Goal: Communication & Community: Share content

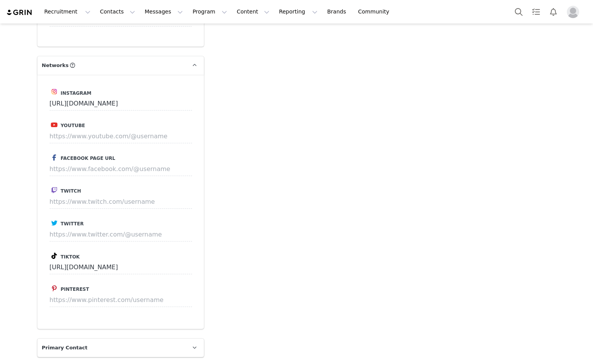
drag, startPoint x: 254, startPoint y: 152, endPoint x: 286, endPoint y: 150, distance: 32.0
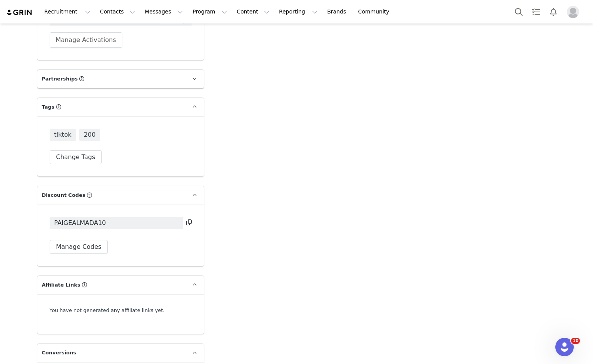
scroll to position [2080, 0]
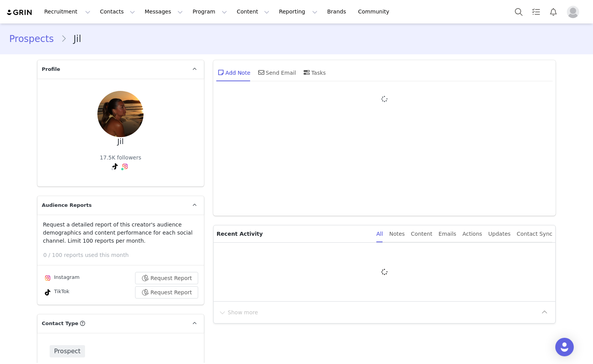
type input "+1 ([GEOGRAPHIC_DATA])"
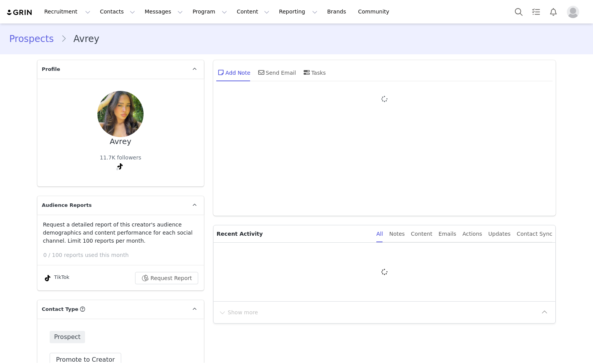
type input "+1 ([GEOGRAPHIC_DATA])"
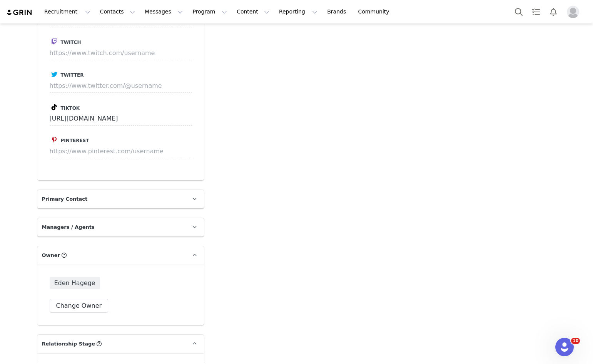
scroll to position [1308, 0]
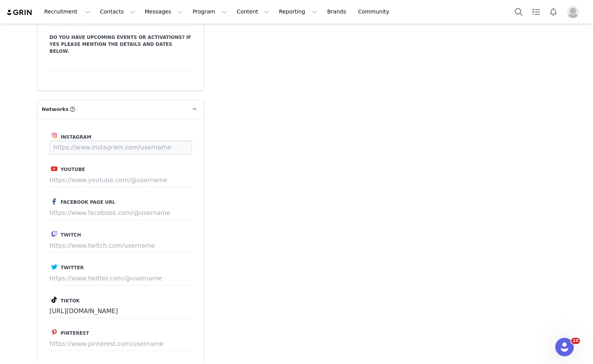
click at [105, 140] on input at bounding box center [121, 147] width 142 height 14
paste input "[URL][DOMAIN_NAME][DOMAIN_NAME]"
type input "[URL][DOMAIN_NAME][DOMAIN_NAME]"
click at [179, 140] on button "Save" at bounding box center [177, 147] width 28 height 14
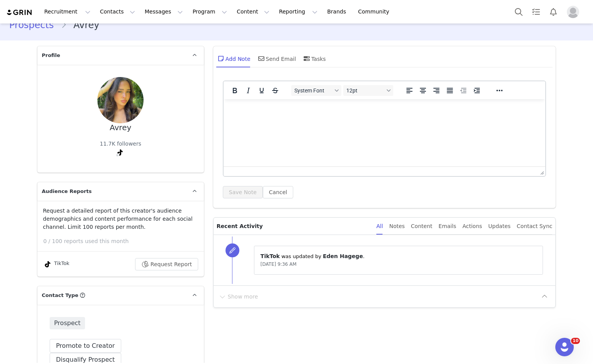
scroll to position [0, 0]
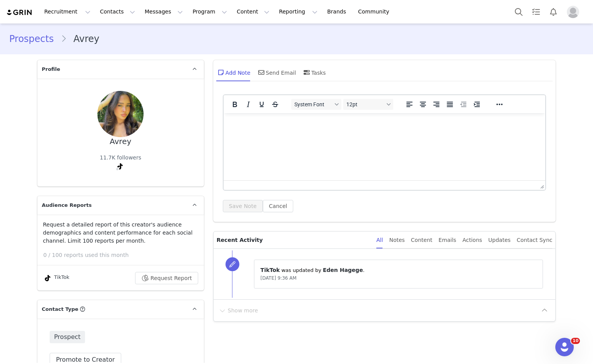
click at [259, 83] on div "Add Note Send Email Tasks" at bounding box center [384, 75] width 343 height 30
click at [263, 77] on div "Send Email" at bounding box center [277, 72] width 40 height 18
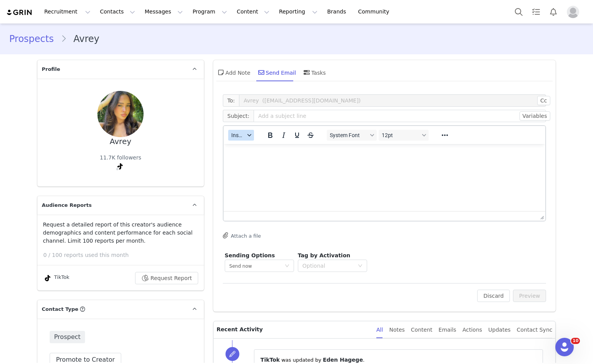
click at [235, 132] on span "Insert" at bounding box center [237, 135] width 13 height 6
click at [239, 144] on div "Insert Template" at bounding box center [266, 148] width 69 height 9
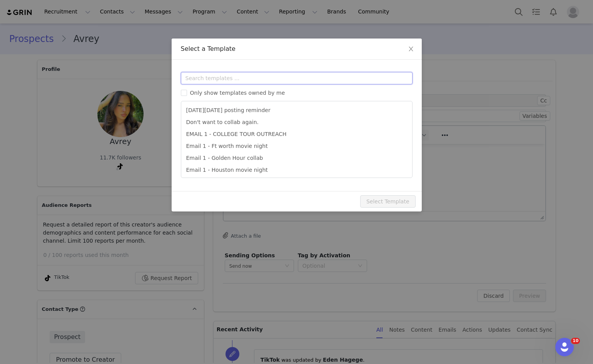
click at [279, 79] on input "text" at bounding box center [297, 78] width 232 height 12
type input "300"
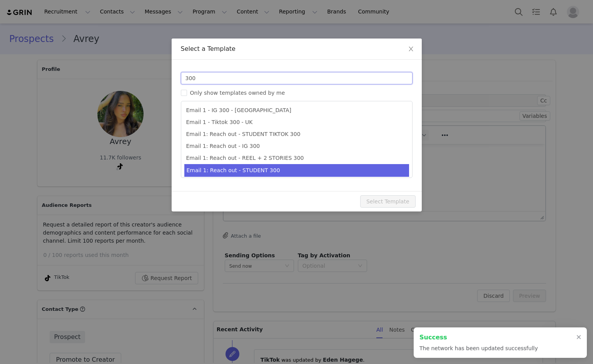
scroll to position [14, 0]
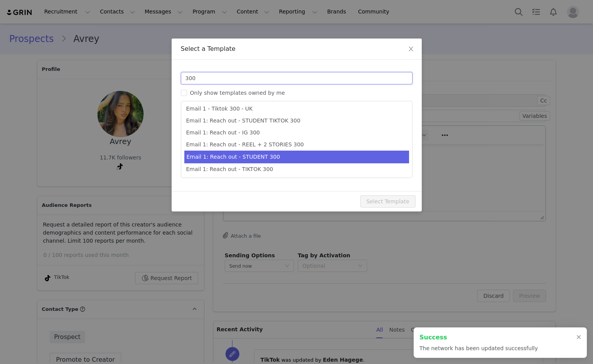
type input "https://www.instagram.com/avrey.savage"
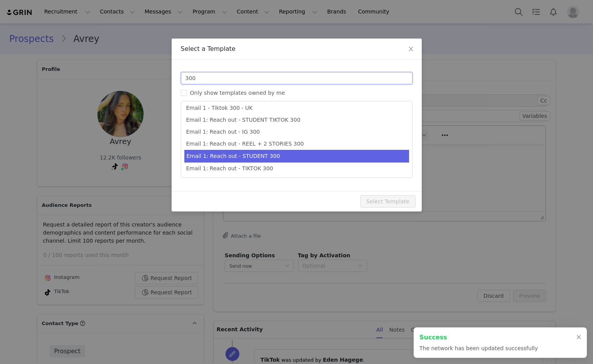
type input "300"
type input "Collab with Edikted"
click at [261, 167] on li "Email 1: Reach out - TIKTOK 300" at bounding box center [296, 168] width 225 height 12
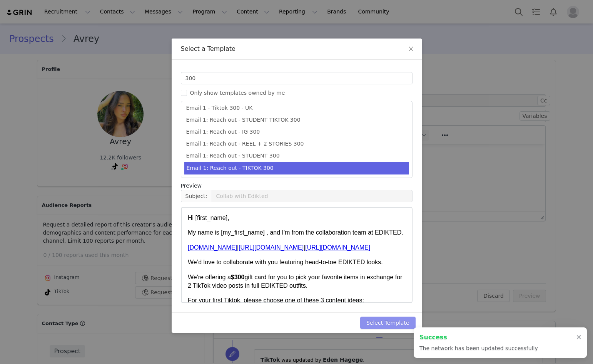
click at [375, 317] on button "Select Template" at bounding box center [387, 322] width 55 height 12
type input "Collab with Edikted"
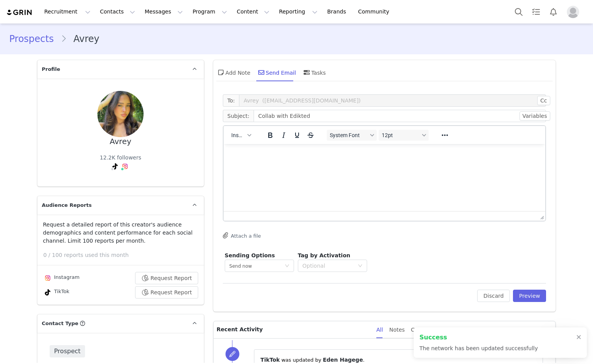
scroll to position [0, 0]
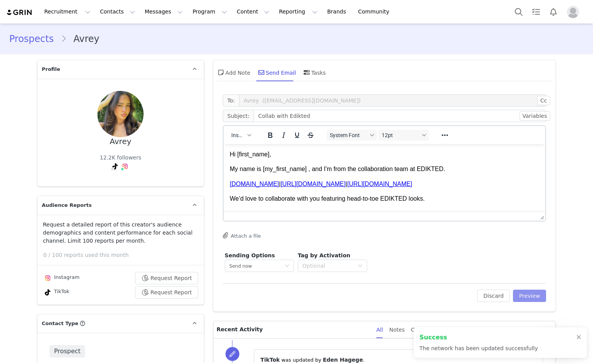
click at [520, 290] on button "Preview" at bounding box center [529, 295] width 33 height 12
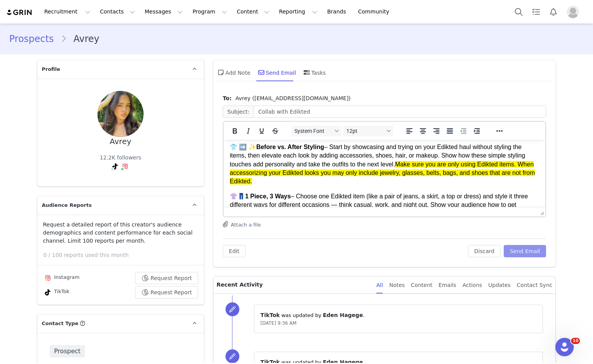
scroll to position [115, 0]
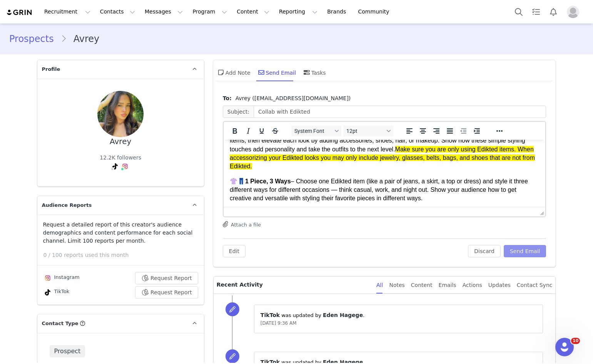
click at [511, 253] on button "Send Email" at bounding box center [525, 251] width 43 height 12
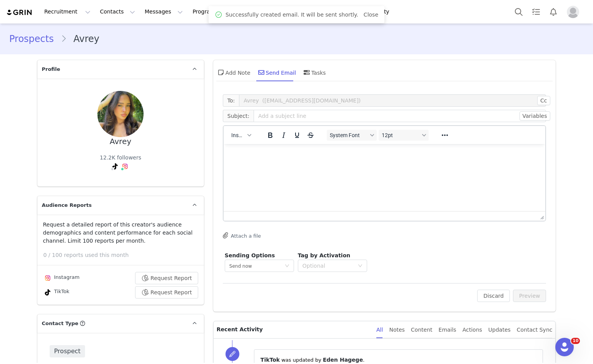
scroll to position [0, 0]
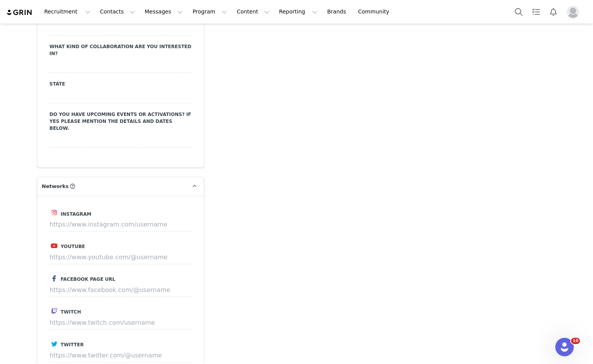
scroll to position [1269, 0]
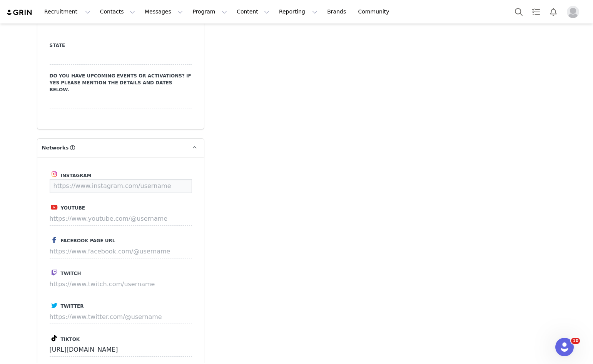
click at [139, 179] on input at bounding box center [121, 186] width 142 height 14
paste input "https://www.instagram.com/lorienllane"
type input "https://www.instagram.com/lorienllane"
click at [179, 168] on div "Instagram https://www.instagram.com/lorienllane Save Youtube Facebook Page URL …" at bounding box center [120, 284] width 167 height 254
click at [178, 179] on button "Save" at bounding box center [177, 186] width 28 height 14
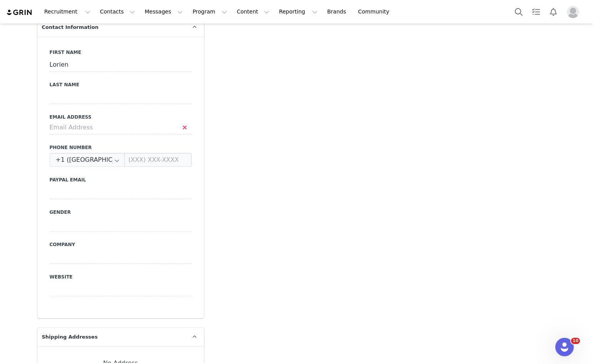
scroll to position [385, 0]
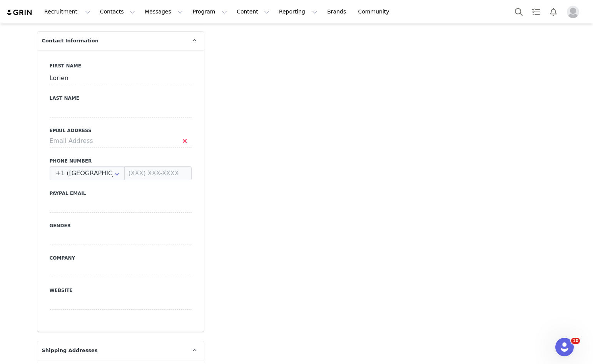
click at [111, 127] on label "Email Address" at bounding box center [121, 130] width 142 height 7
click at [107, 134] on input at bounding box center [121, 141] width 142 height 14
paste input "https://www.instagram.com/lorienllane"
type input "https://www.instagram.com/lorienllane"
click at [153, 134] on input "https://www.instagram.com/lorienllane" at bounding box center [121, 141] width 142 height 14
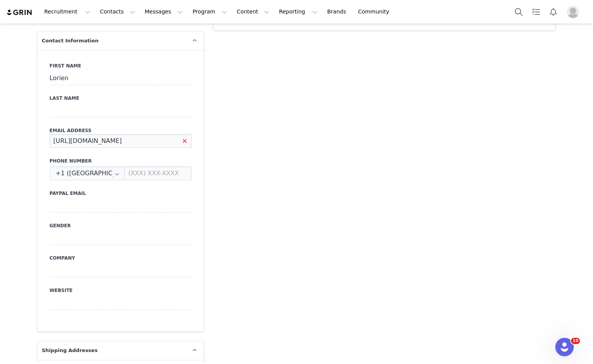
click at [153, 134] on input "https://www.instagram.com/lorienllane" at bounding box center [121, 141] width 142 height 14
click at [154, 134] on input "https://www.instagram.com/lorienllane" at bounding box center [121, 141] width 142 height 14
paste input "lorienbukilicpr@gmail.com"
type input "lorienbukilicpr@gmail.com"
click at [155, 106] on div "First Name Lorien Last Name Email Address lorienbukilicpr@gmail.com Phone Numbe…" at bounding box center [120, 190] width 167 height 281
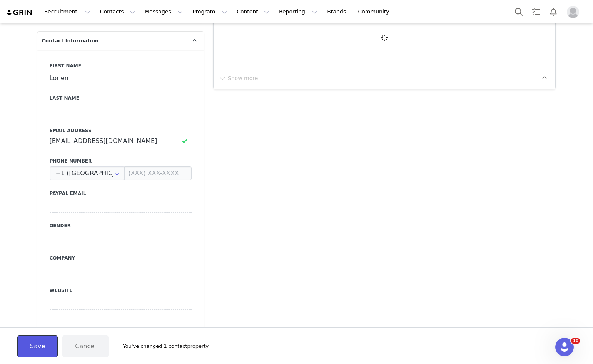
click at [42, 351] on button "Save" at bounding box center [37, 346] width 40 height 22
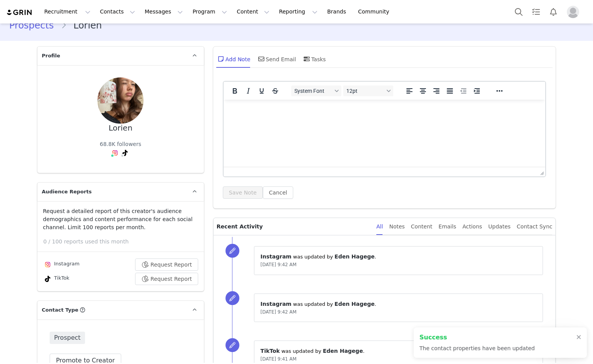
scroll to position [0, 0]
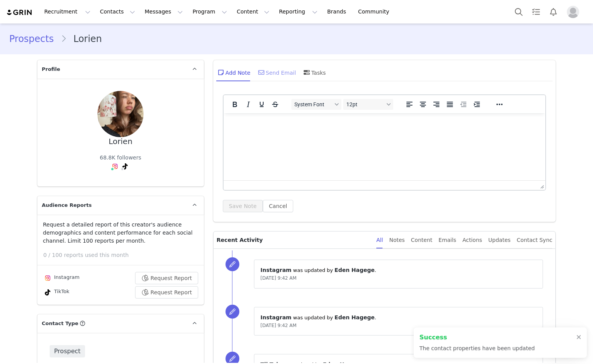
click at [261, 77] on div "Send Email" at bounding box center [277, 72] width 40 height 18
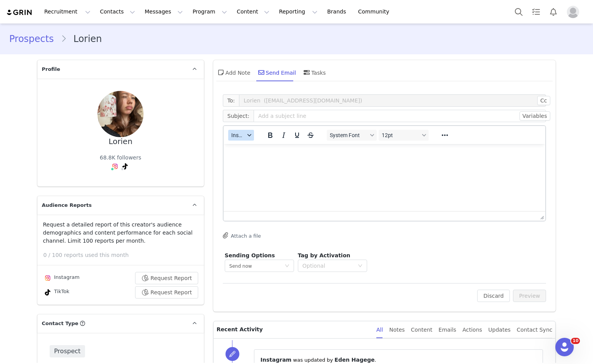
click at [233, 134] on span "Insert" at bounding box center [237, 135] width 13 height 6
click at [232, 140] on button "Insert" at bounding box center [241, 135] width 26 height 11
click at [246, 134] on div "button" at bounding box center [249, 135] width 6 height 4
click at [243, 144] on div "Insert Template" at bounding box center [266, 148] width 69 height 9
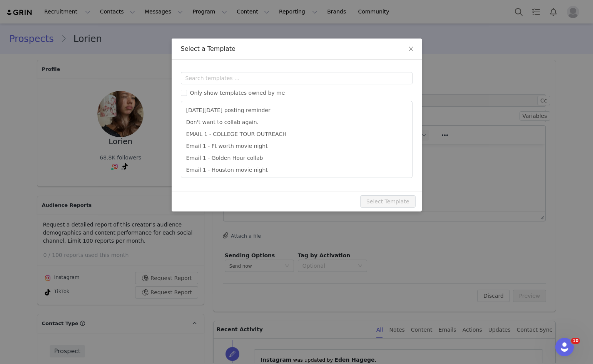
click at [275, 70] on div "Templates Only show templates owned by me Black Friday posting reminder Don't w…" at bounding box center [297, 125] width 250 height 131
click at [276, 70] on div "Templates Only show templates owned by me Black Friday posting reminder Don't w…" at bounding box center [297, 125] width 250 height 131
click at [275, 73] on input "text" at bounding box center [297, 78] width 232 height 12
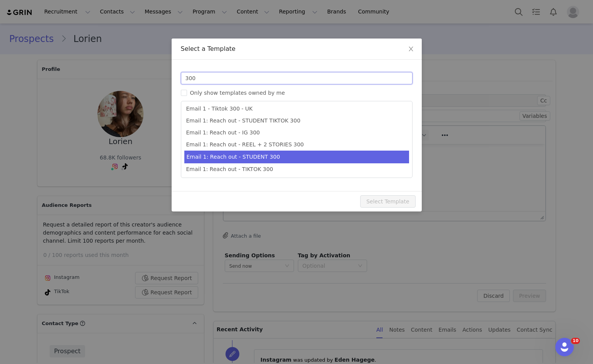
type input "300"
type input "Collab with Edikted"
click at [266, 162] on li "Email 1: Reach out - STUDENT 300" at bounding box center [296, 156] width 225 height 13
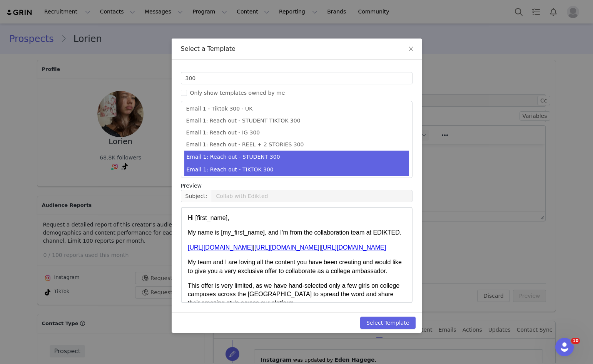
click at [267, 164] on li "Email 1: Reach out - TIKTOK 300" at bounding box center [296, 169] width 225 height 13
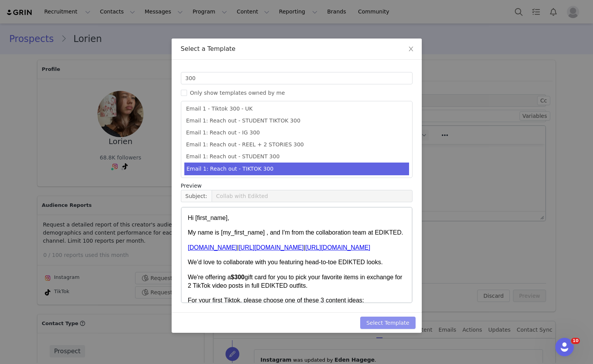
click at [382, 320] on button "Select Template" at bounding box center [387, 322] width 55 height 12
type input "Collab with Edikted"
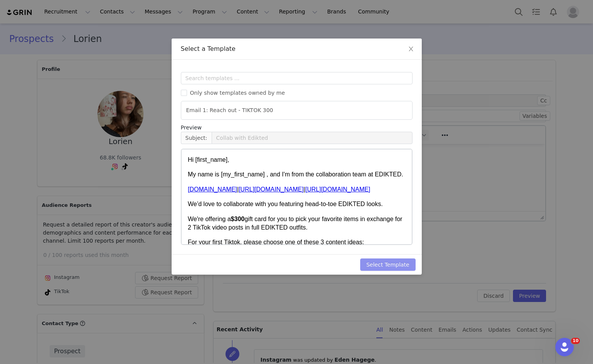
scroll to position [0, 0]
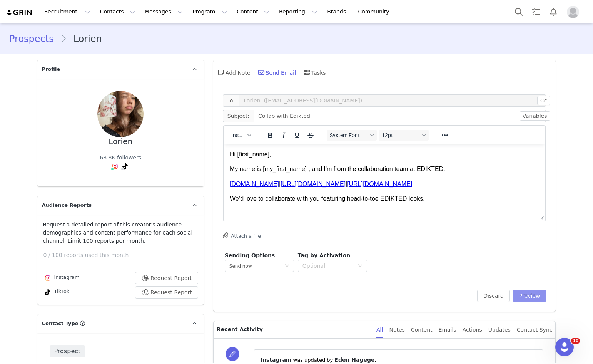
click at [516, 294] on button "Preview" at bounding box center [529, 295] width 33 height 12
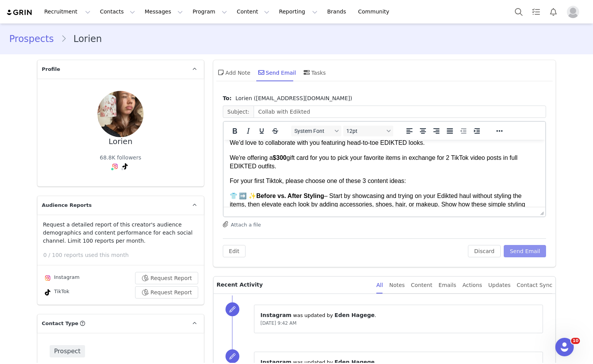
scroll to position [38, 0]
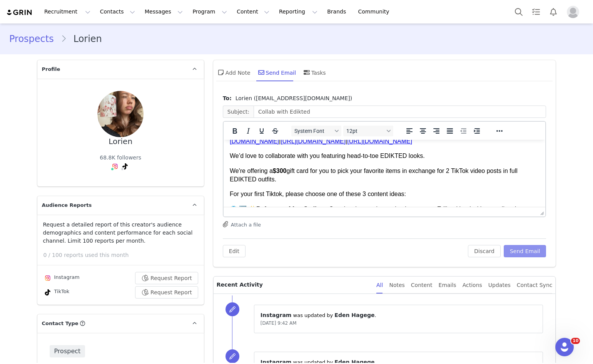
click at [528, 251] on button "Send Email" at bounding box center [525, 251] width 43 height 12
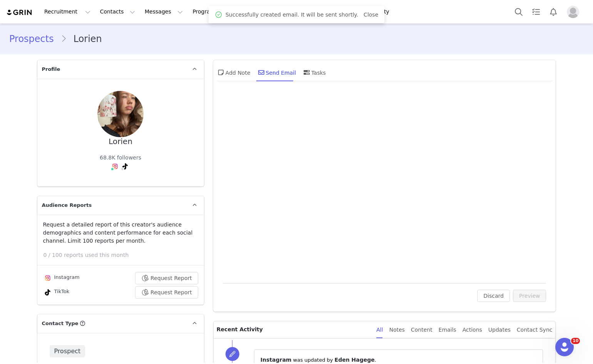
scroll to position [0, 0]
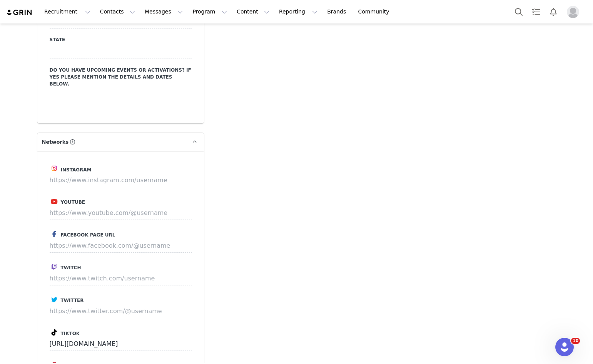
scroll to position [1269, 0]
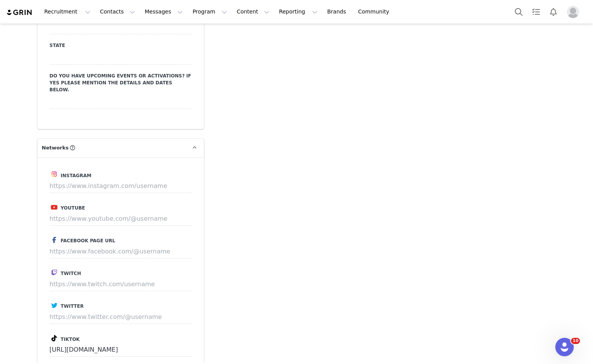
drag, startPoint x: 85, startPoint y: 132, endPoint x: 92, endPoint y: 155, distance: 24.2
click at [92, 157] on div "Instagram Youtube Facebook Page URL Twitch Twitter Tiktok https://www.tiktok.co…" at bounding box center [120, 284] width 167 height 254
click at [92, 179] on input at bounding box center [121, 186] width 142 height 14
paste input "https://www.instagram.com/jaydenicoleeeeee"
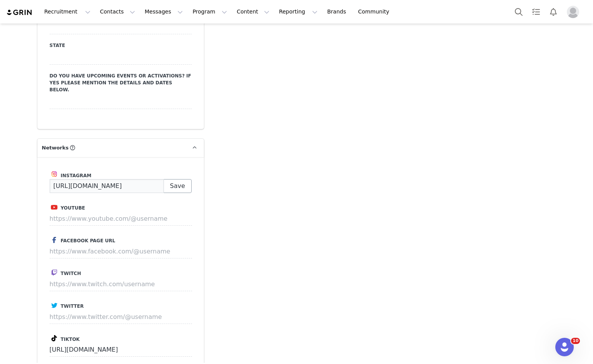
type input "https://www.instagram.com/jaydenicoleeeeee"
click at [164, 179] on button "Save" at bounding box center [177, 186] width 28 height 14
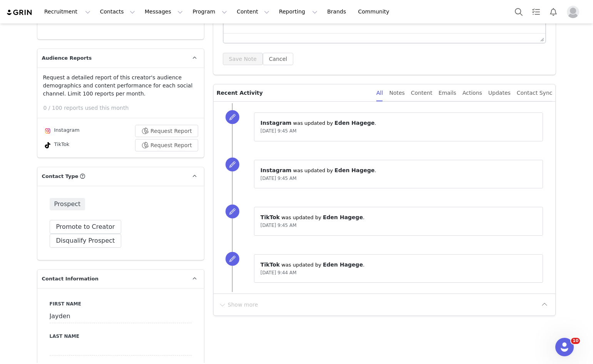
scroll to position [77, 0]
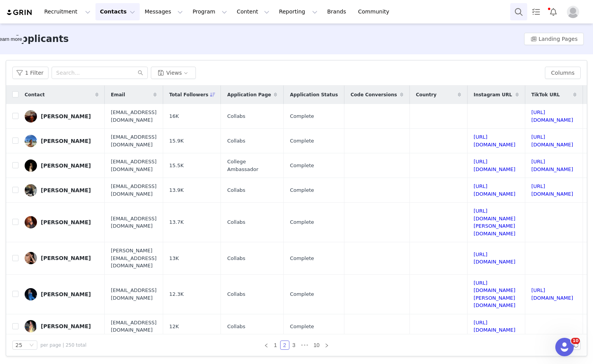
scroll to position [392, 171]
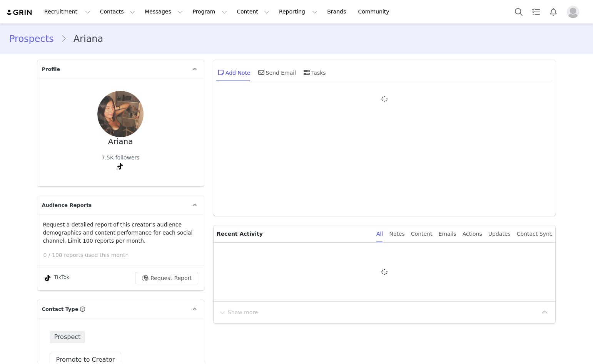
type input "+1 ([GEOGRAPHIC_DATA])"
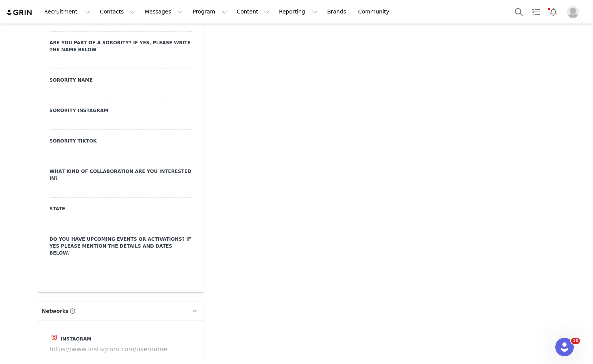
scroll to position [1269, 0]
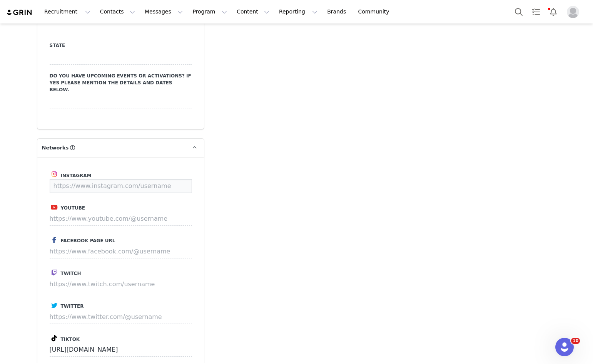
click at [125, 179] on input at bounding box center [121, 186] width 142 height 14
paste input "[URL][DOMAIN_NAME]"
type input "[URL][DOMAIN_NAME]"
click at [165, 179] on button "Save" at bounding box center [177, 186] width 28 height 14
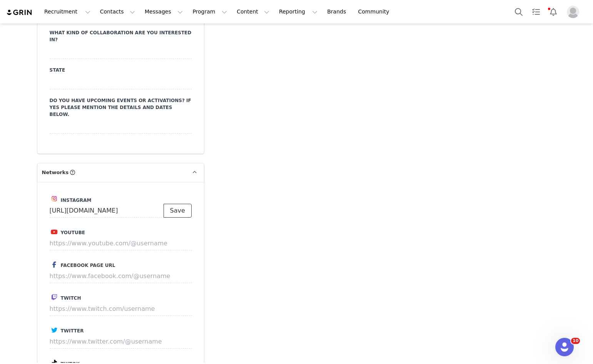
scroll to position [1269, 0]
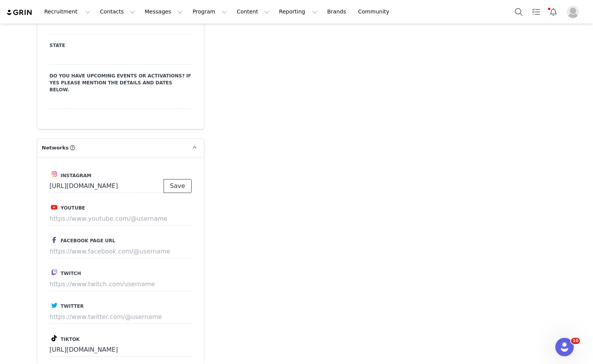
click at [182, 179] on button "Save" at bounding box center [177, 186] width 28 height 14
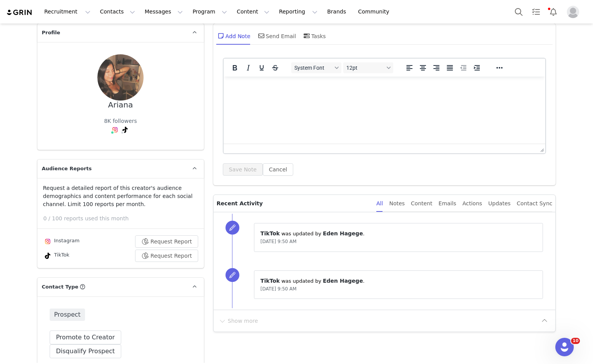
scroll to position [0, 0]
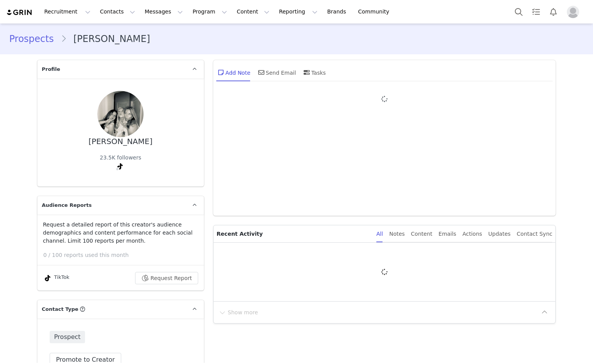
type input "+1 ([GEOGRAPHIC_DATA])"
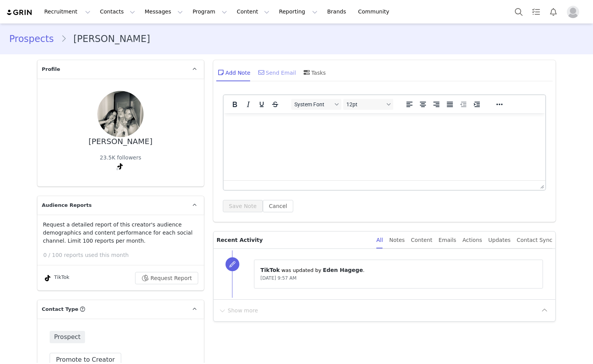
click at [269, 78] on div "Send Email" at bounding box center [277, 72] width 40 height 18
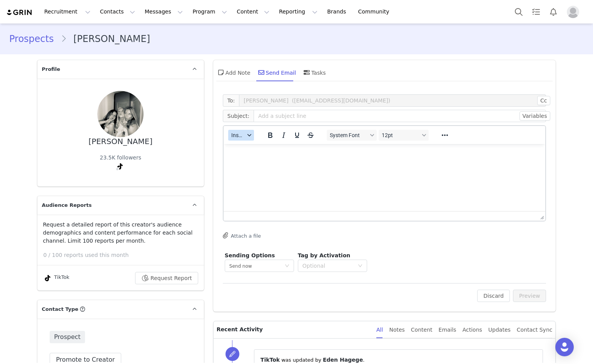
click at [231, 136] on span "Insert" at bounding box center [237, 135] width 13 height 6
click at [233, 148] on div "Insert Template" at bounding box center [266, 148] width 69 height 9
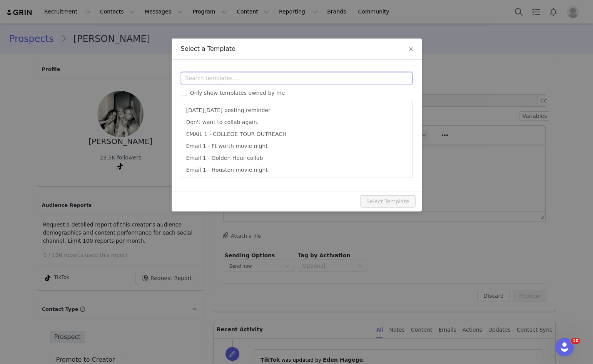
click at [261, 75] on input "text" at bounding box center [297, 78] width 232 height 12
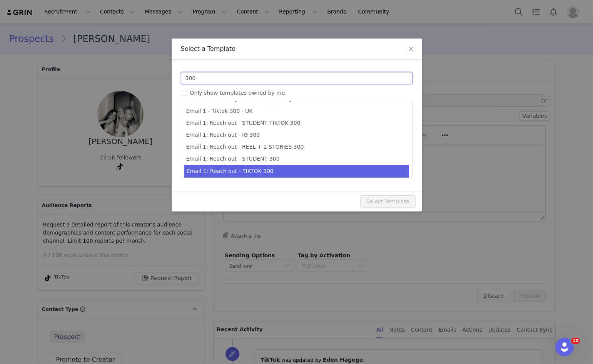
scroll to position [14, 0]
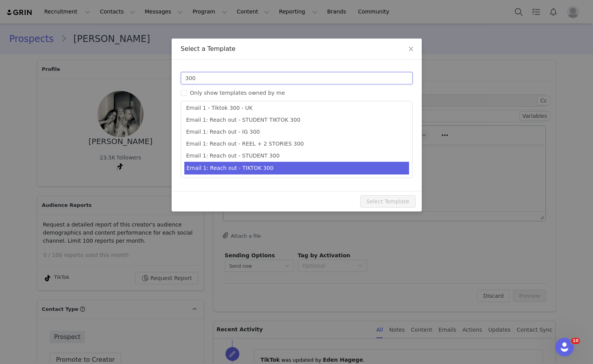
type input "300"
type input "Collab with Edikted"
click at [249, 173] on li "Email 1: Reach out - TIKTOK 300" at bounding box center [296, 168] width 225 height 13
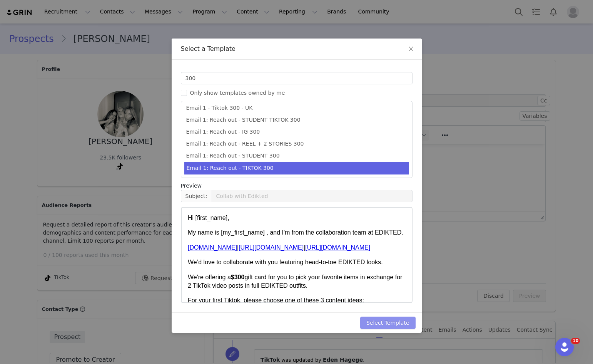
click at [388, 326] on button "Select Template" at bounding box center [387, 322] width 55 height 12
type input "Collab with Edikted"
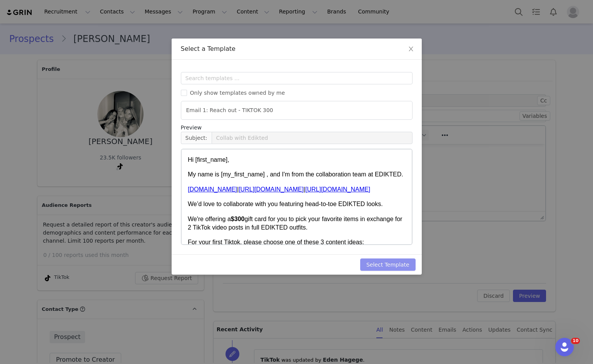
scroll to position [0, 0]
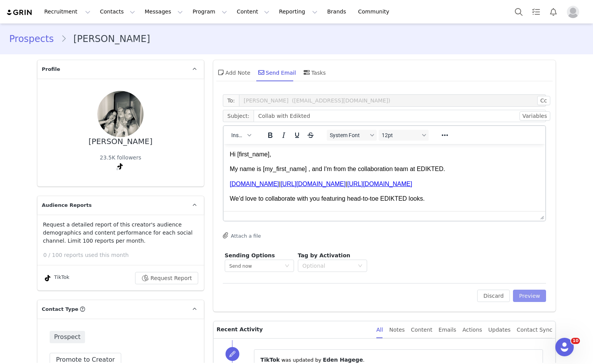
click at [519, 295] on button "Preview" at bounding box center [529, 295] width 33 height 12
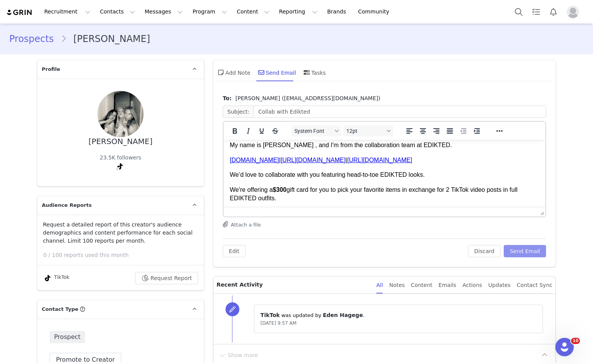
scroll to position [38, 0]
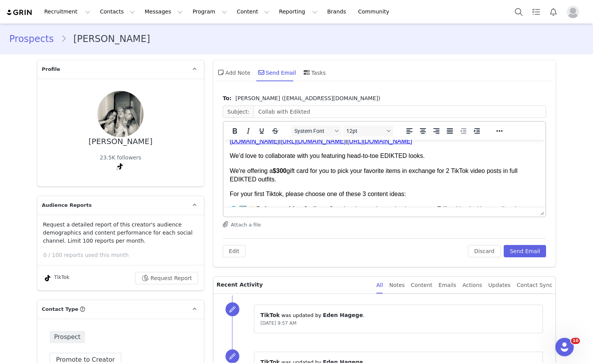
click at [454, 170] on p "We're offering a $300 gift card for you to pick your favorite items in exchange…" at bounding box center [384, 175] width 310 height 17
click at [246, 193] on p "For your first Tiktok, please choose one of these 3 content ideas:" at bounding box center [384, 194] width 310 height 8
click at [260, 193] on p "For your first Tiktok, please choose one of these 3 content ideas:" at bounding box center [384, 194] width 310 height 8
click at [256, 195] on p "For your first Tiktok, please choose one of these 3 content ideas:" at bounding box center [384, 194] width 310 height 8
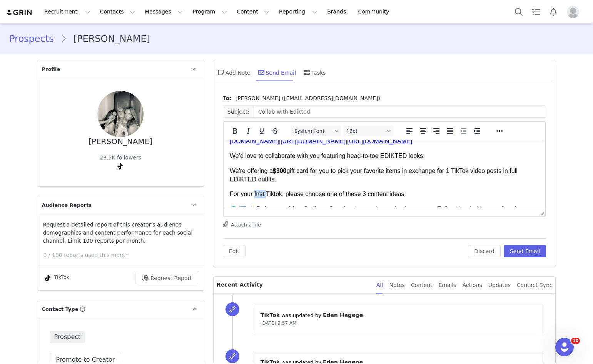
click at [256, 195] on p "For your first Tiktok, please choose one of these 3 content ideas:" at bounding box center [384, 194] width 310 height 8
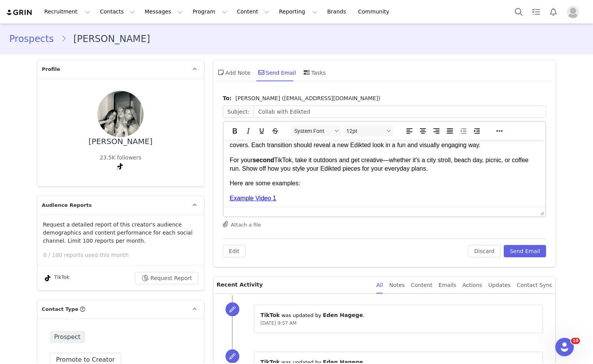
scroll to position [192, 0]
drag, startPoint x: 230, startPoint y: 160, endPoint x: 232, endPoint y: 182, distance: 22.4
click at [243, 193] on body "Hi Peppi Melissa Sofia, My name is Eden , and I'm from the collaboration team a…" at bounding box center [384, 129] width 310 height 352
click at [227, 161] on html "Hi Peppi Melissa Sofia, My name is Eden , and I'm from the collaboration team a…" at bounding box center [384, 129] width 322 height 364
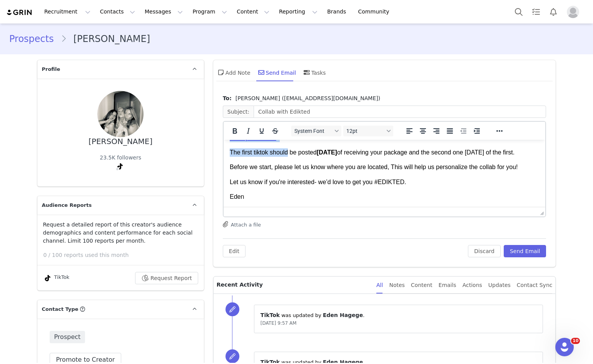
scroll to position [267, 0]
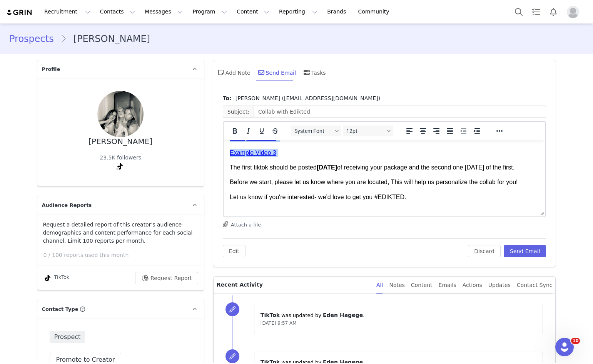
drag, startPoint x: 230, startPoint y: 161, endPoint x: 298, endPoint y: 153, distance: 67.7
click at [298, 153] on body "Hi Peppi Melissa Sofia, My name is Eden , and I'm from the collaboration team a…" at bounding box center [384, 55] width 310 height 352
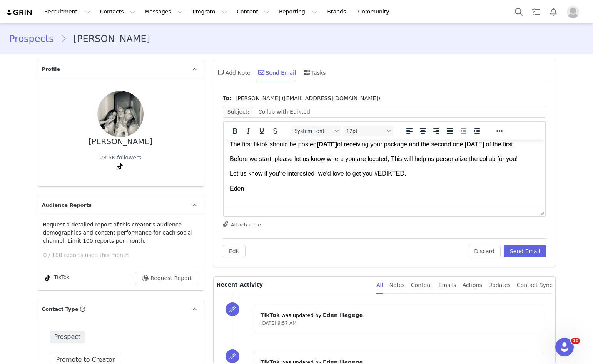
scroll to position [193, 0]
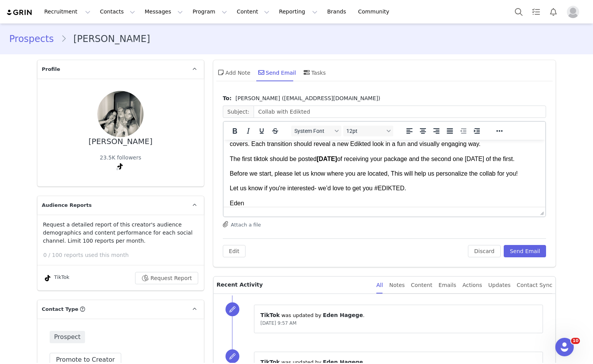
click at [243, 160] on p "The first tiktok should be posted within 5 days of receiving your package and t…" at bounding box center [384, 159] width 310 height 8
click at [246, 158] on p "The first tiktok should be posted within 5 days of receiving your package and t…" at bounding box center [384, 159] width 310 height 8
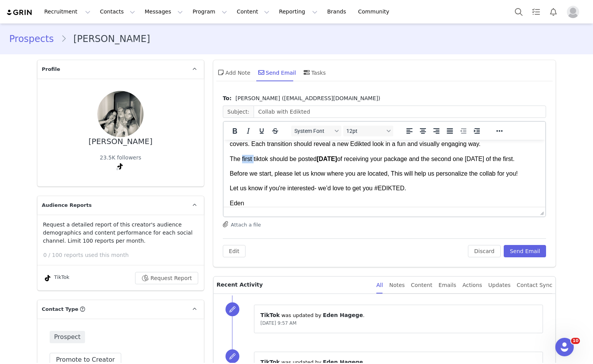
click at [246, 158] on p "The first tiktok should be posted within 5 days of receiving your package and t…" at bounding box center [384, 159] width 310 height 8
click at [248, 173] on body "Hi Peppi Melissa Sofia, My name is Eden , and I'm from the collaboration team a…" at bounding box center [384, 88] width 310 height 270
click at [244, 160] on p "The first tiktok should be posted within 5 days of receiving your package and t…" at bounding box center [384, 159] width 310 height 8
drag, startPoint x: 416, startPoint y: 161, endPoint x: 420, endPoint y: 168, distance: 8.0
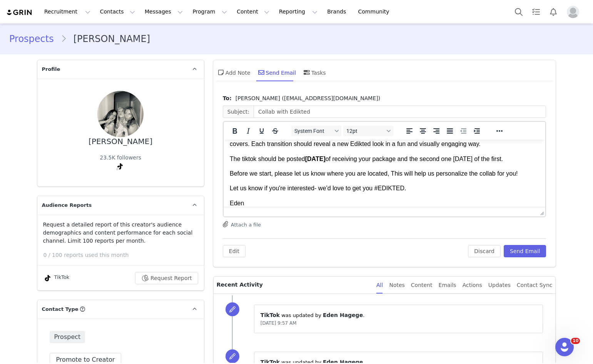
click at [420, 163] on p "The tiktok should be posted within 5 days of receiving your package and the sec…" at bounding box center [384, 159] width 310 height 8
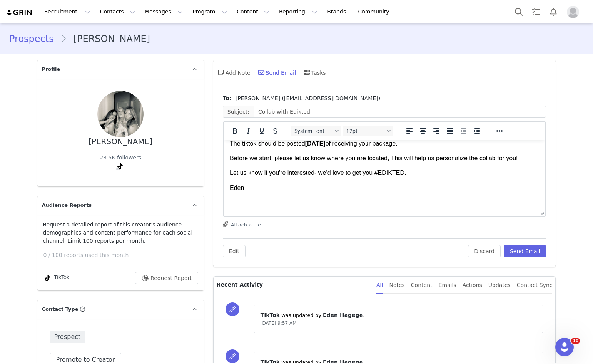
scroll to position [215, 0]
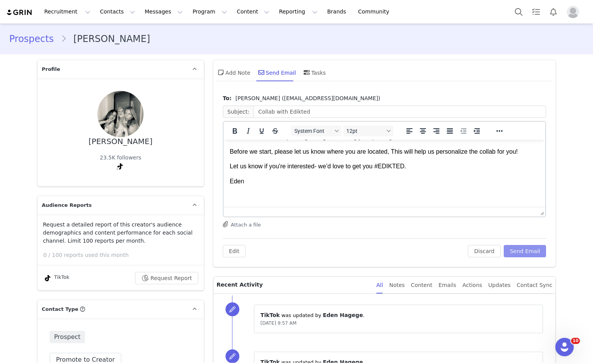
click at [528, 253] on button "Send Email" at bounding box center [525, 251] width 43 height 12
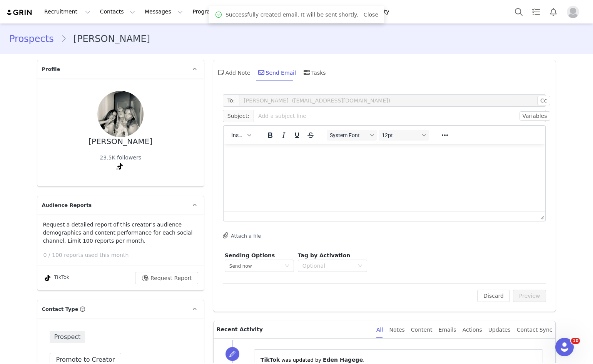
scroll to position [0, 0]
